Goal: Task Accomplishment & Management: Manage account settings

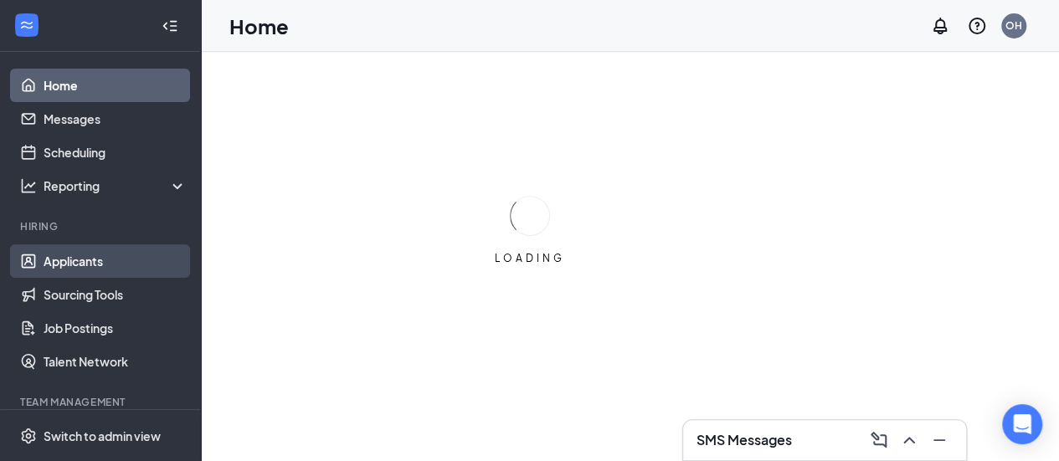
click at [72, 260] on link "Applicants" at bounding box center [115, 260] width 143 height 33
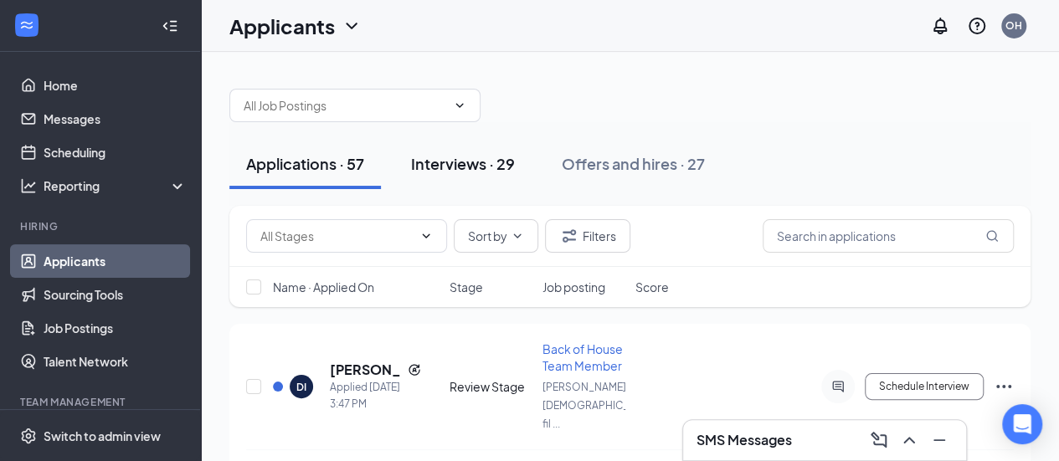
click at [444, 167] on div "Interviews · 29" at bounding box center [463, 163] width 104 height 21
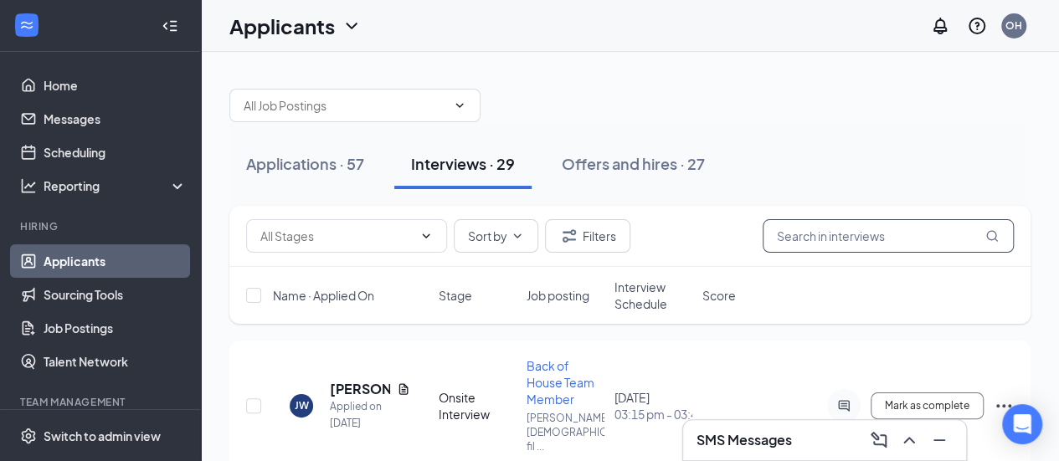
click at [810, 236] on input "text" at bounding box center [887, 235] width 251 height 33
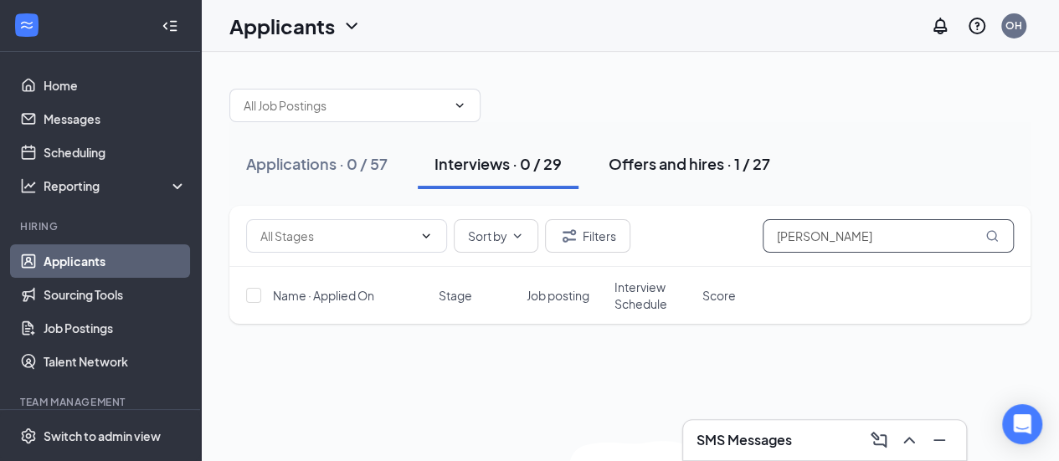
type input "[PERSON_NAME]"
click at [662, 175] on button "Offers and hires · 1 / 27" at bounding box center [689, 164] width 195 height 50
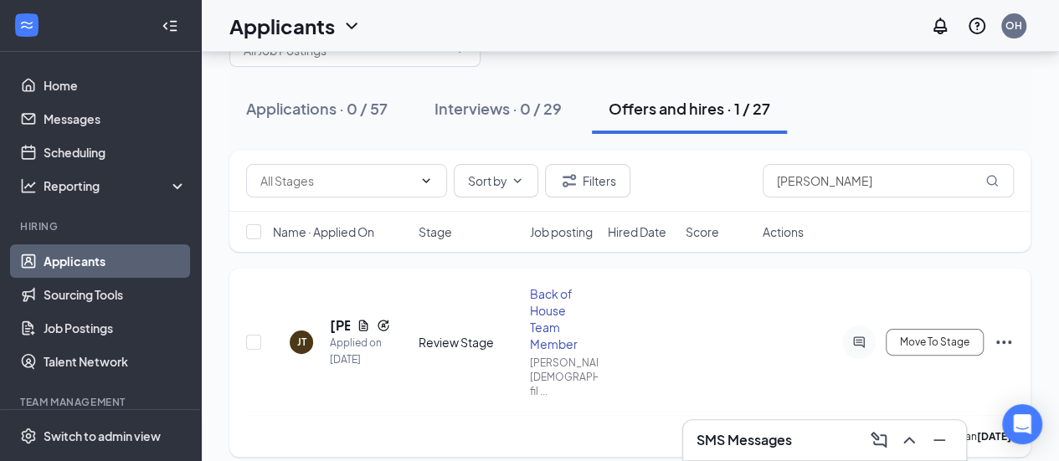
scroll to position [55, 0]
click at [1004, 336] on icon "Ellipses" at bounding box center [1003, 342] width 20 height 20
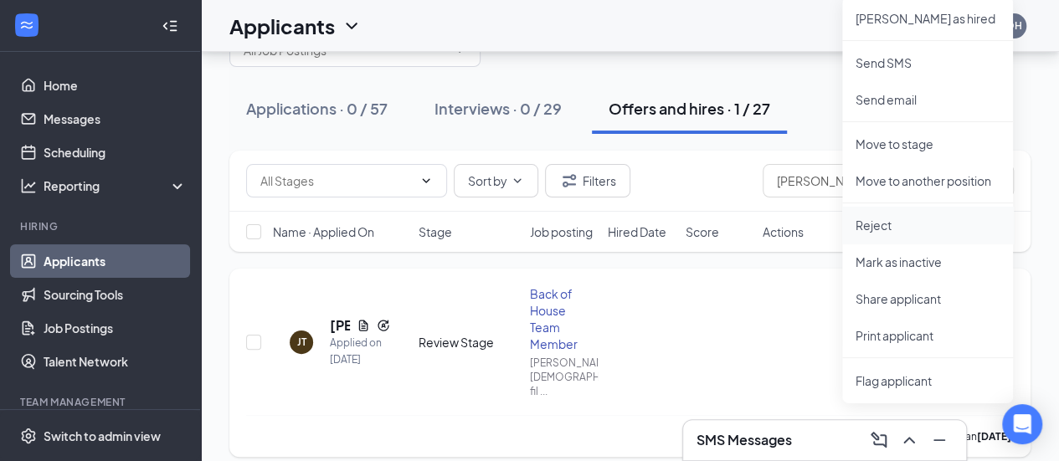
click at [882, 219] on p "Reject" at bounding box center [927, 225] width 144 height 17
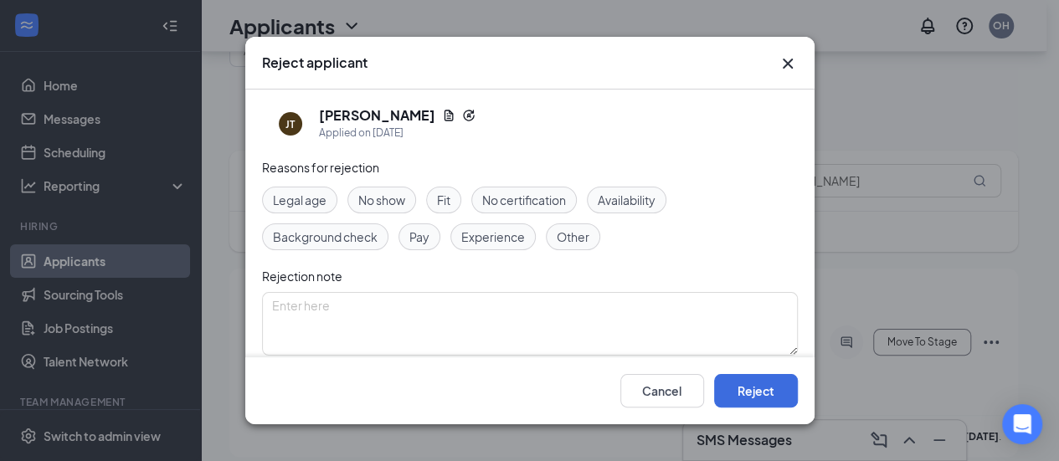
click at [589, 237] on div "Other" at bounding box center [573, 236] width 54 height 27
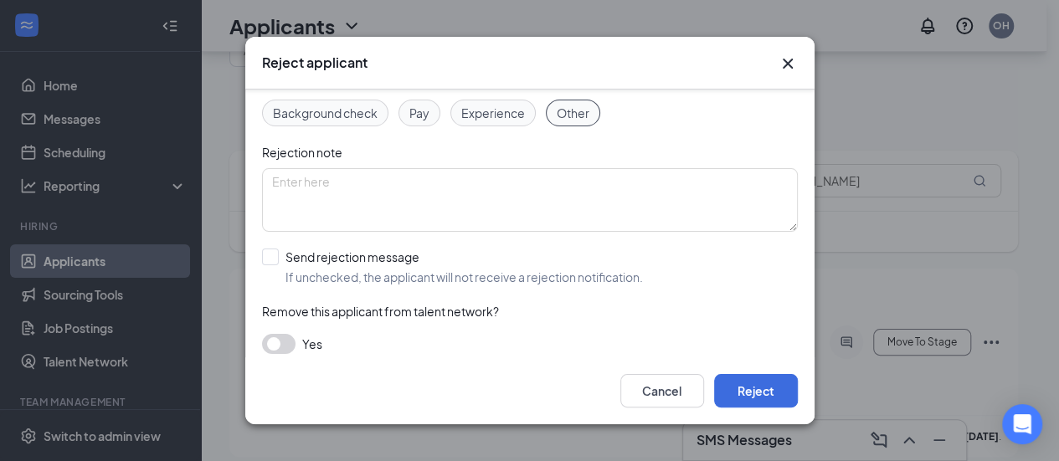
scroll to position [136, 0]
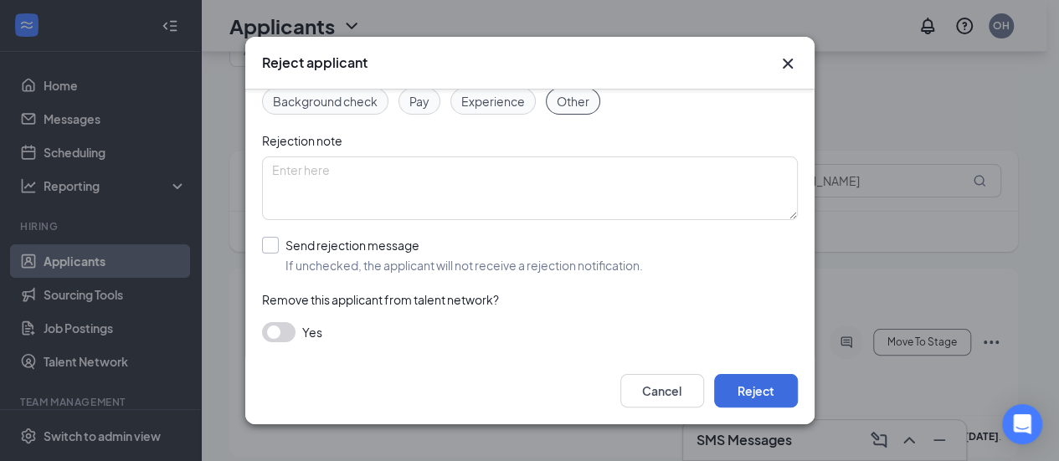
click at [264, 239] on input "Send rejection message If unchecked, the applicant will not receive a rejection…" at bounding box center [452, 255] width 381 height 37
checkbox input "true"
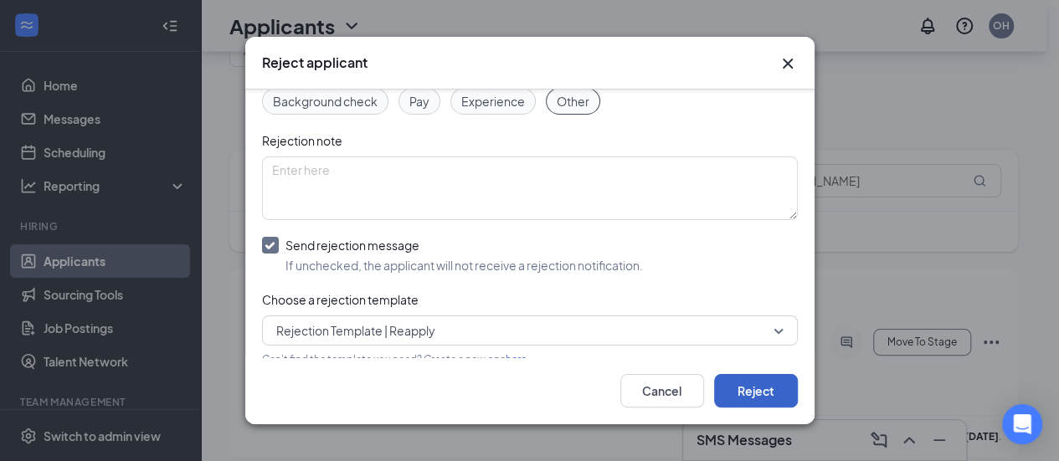
click at [764, 391] on button "Reject" at bounding box center [756, 390] width 84 height 33
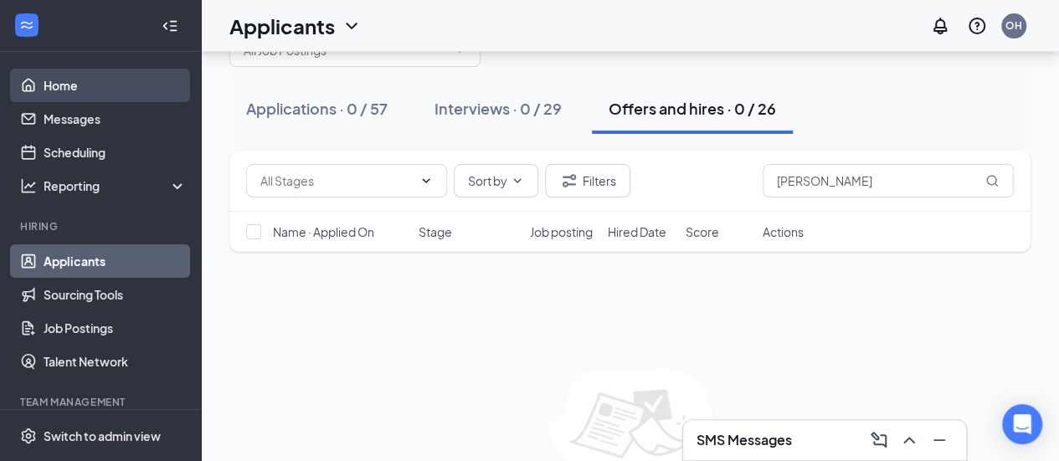
click at [78, 92] on link "Home" at bounding box center [115, 85] width 143 height 33
